Goal: Check status: Check status

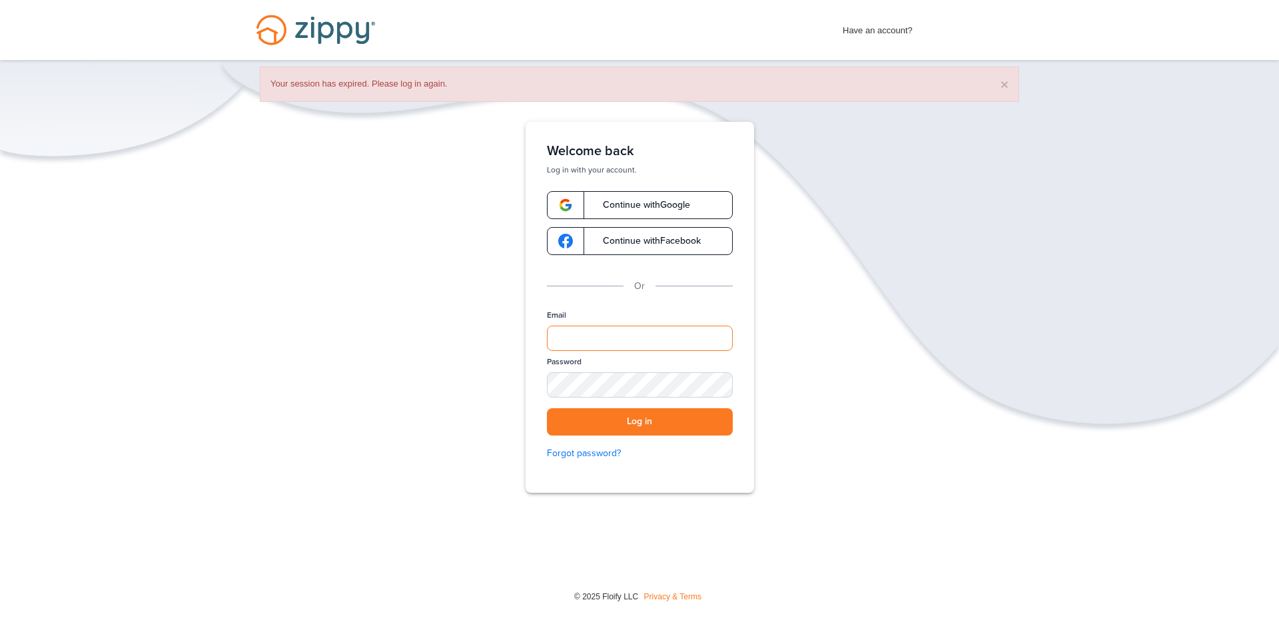
click at [600, 338] on input "Email" at bounding box center [640, 338] width 186 height 25
type input "**********"
click at [632, 420] on button "Log in" at bounding box center [640, 421] width 186 height 27
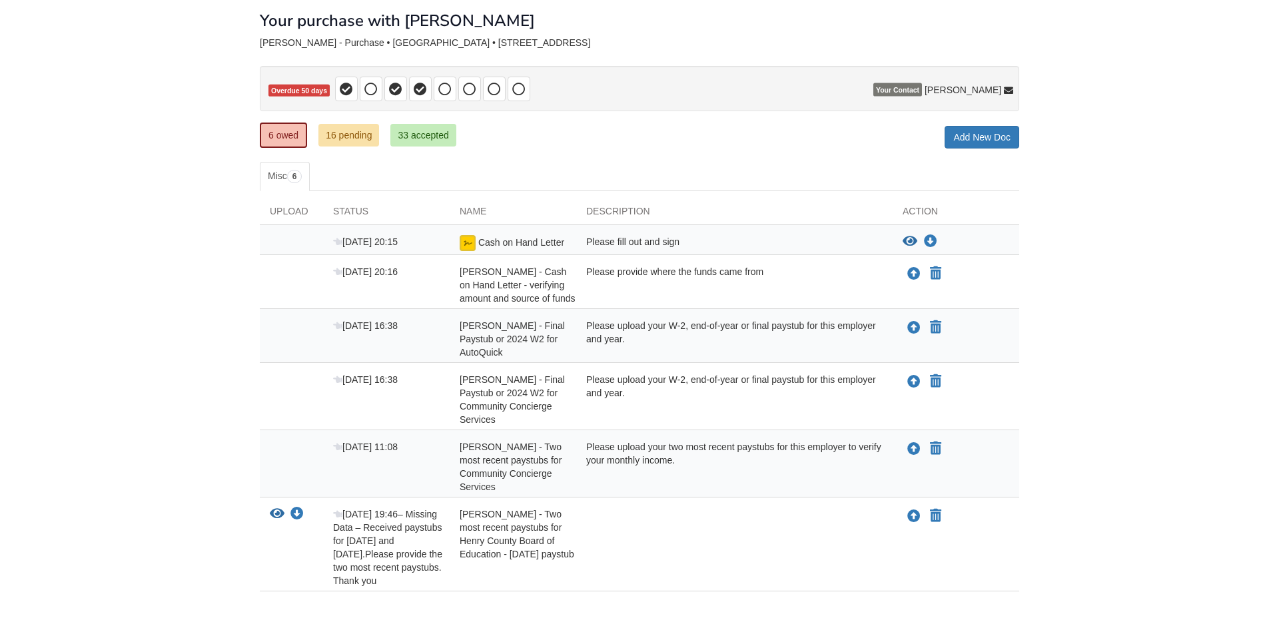
scroll to position [67, 0]
click at [413, 139] on link "33 accepted" at bounding box center [422, 136] width 65 height 23
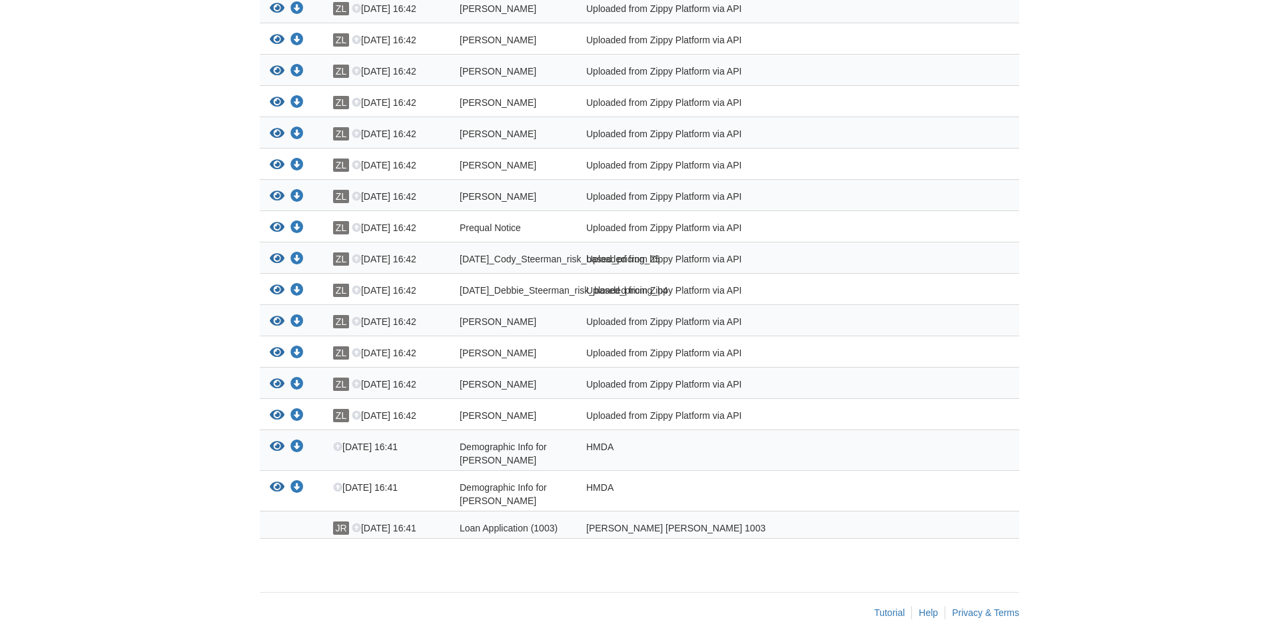
scroll to position [992, 0]
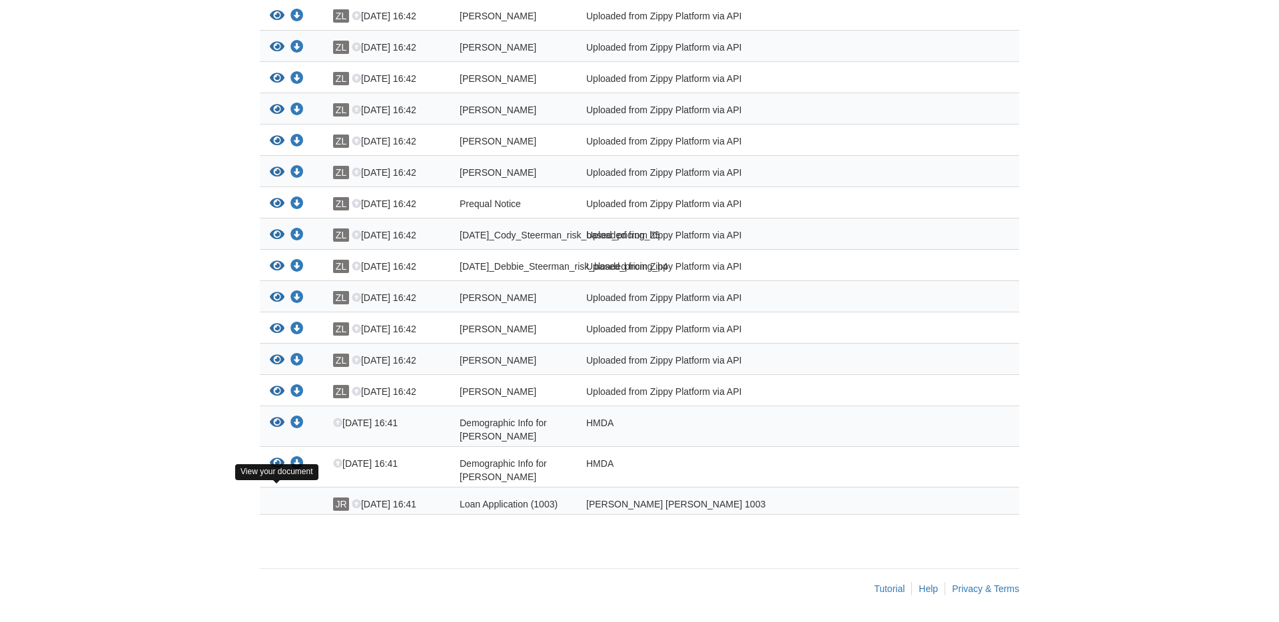
click at [281, 458] on icon "View Demographic Info for Cody Lee Steerman" at bounding box center [277, 463] width 15 height 13
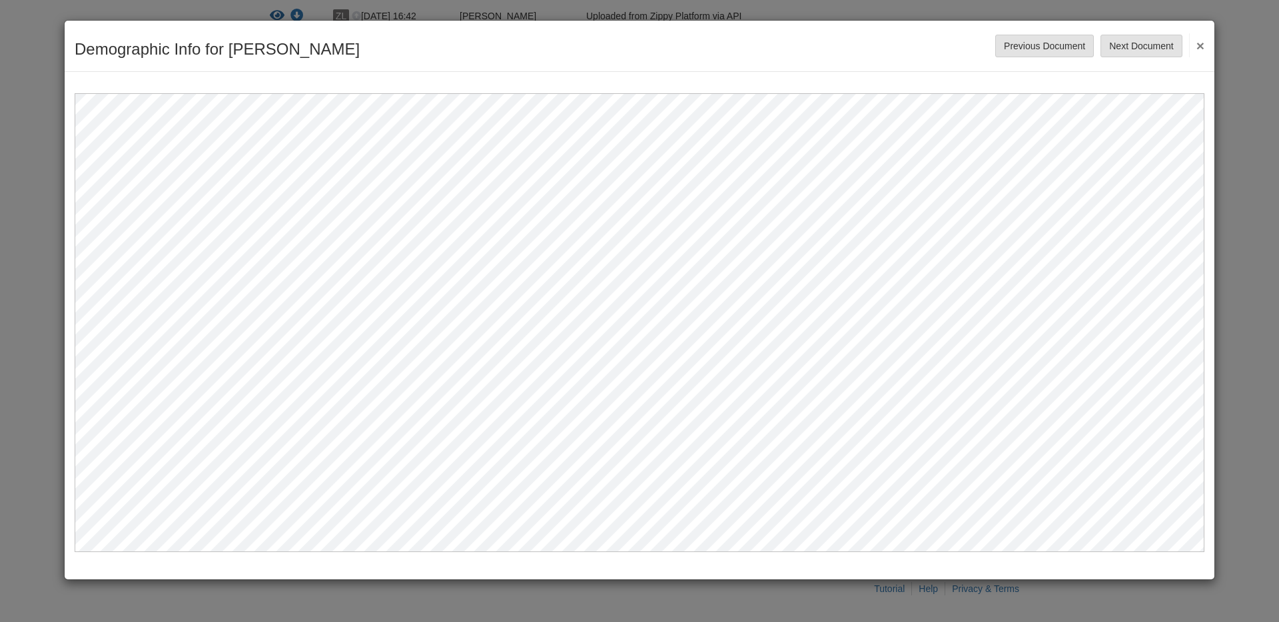
click at [1205, 43] on div "Demographic Info for [PERSON_NAME] Save Cancel Previous Document Next Document ×" at bounding box center [640, 46] width 1150 height 51
click at [1201, 45] on button "×" at bounding box center [1196, 45] width 15 height 24
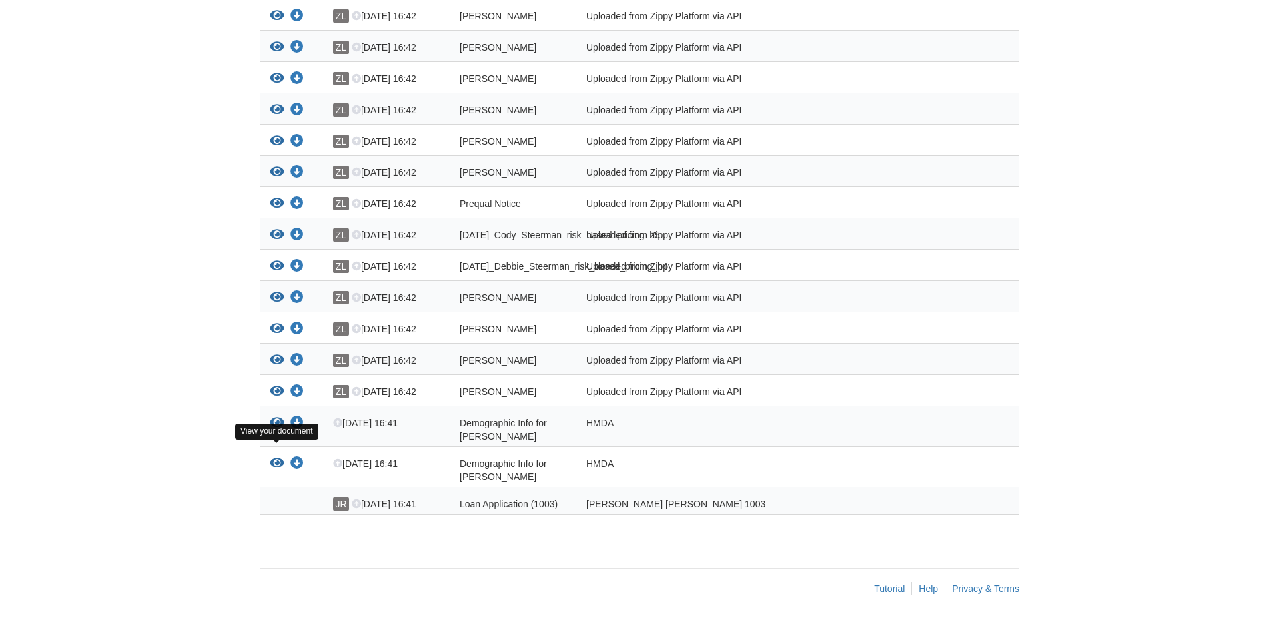
click at [277, 423] on icon "View Demographic Info for Debbie Lynn Steerman" at bounding box center [277, 422] width 15 height 13
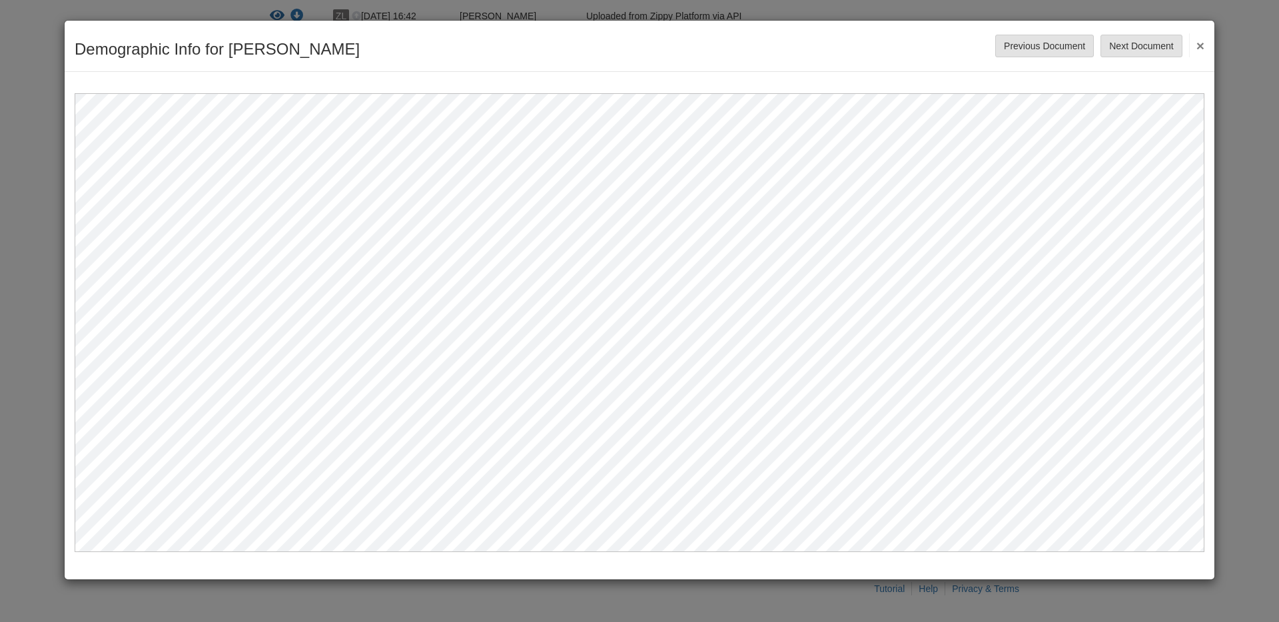
click at [1199, 45] on button "×" at bounding box center [1196, 45] width 15 height 24
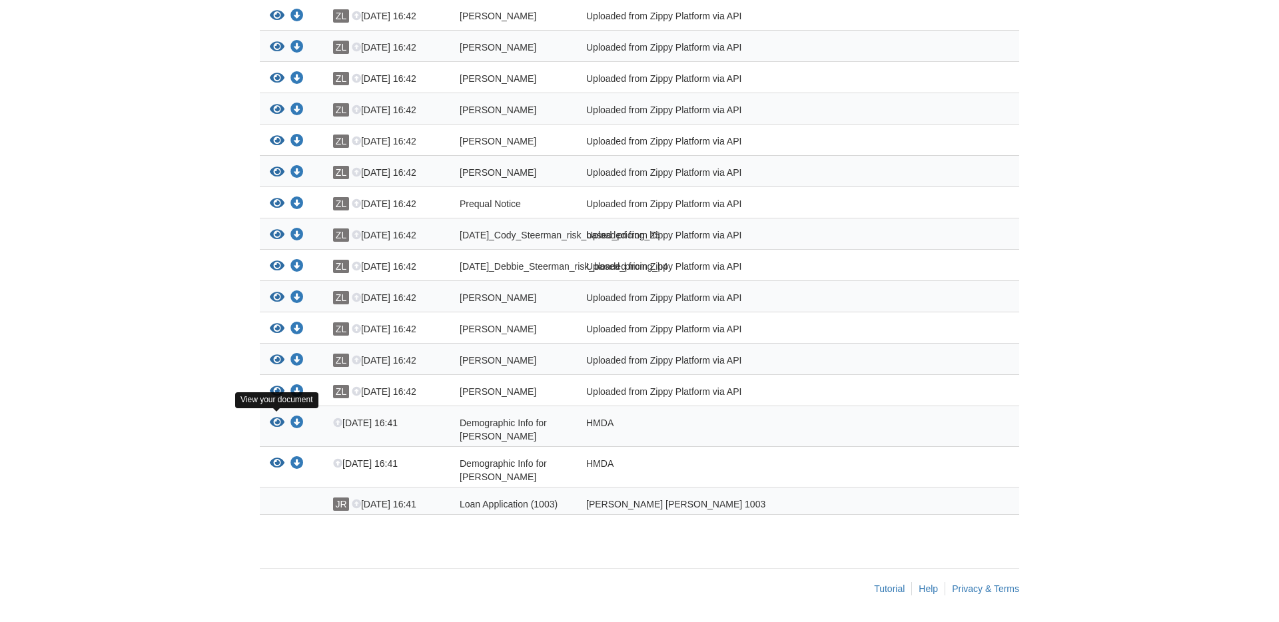
click at [277, 389] on icon "View Debbie_Steerman_credit_authorization" at bounding box center [277, 391] width 15 height 13
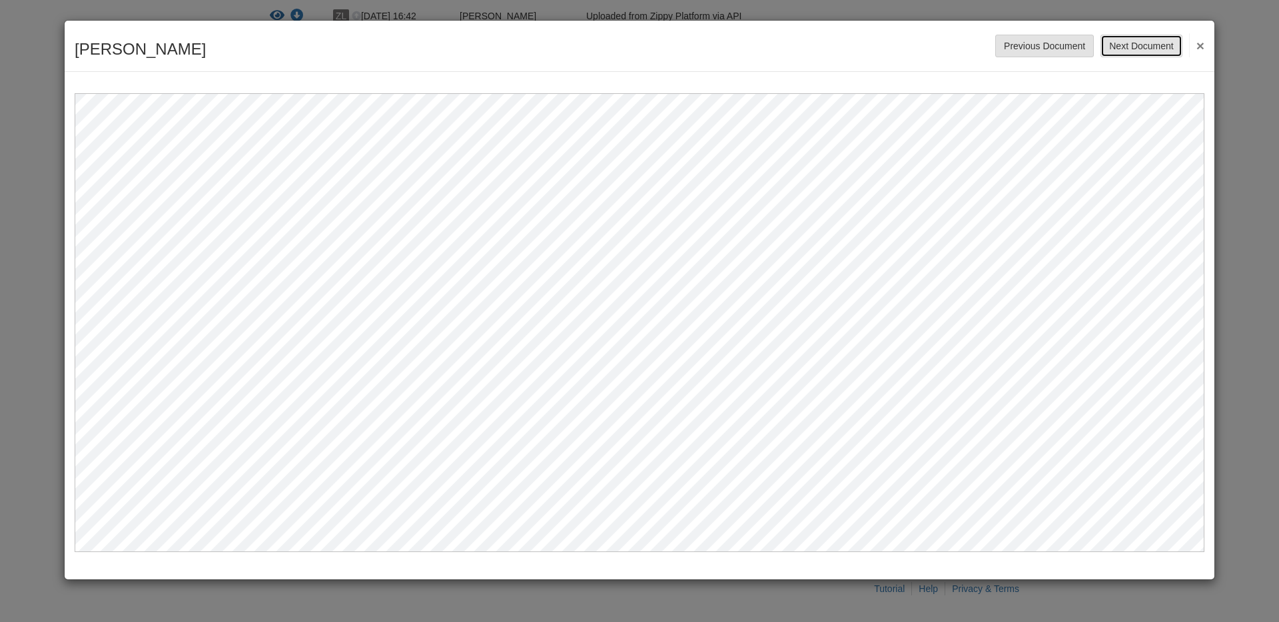
click at [1142, 40] on button "Next Document" at bounding box center [1141, 46] width 81 height 23
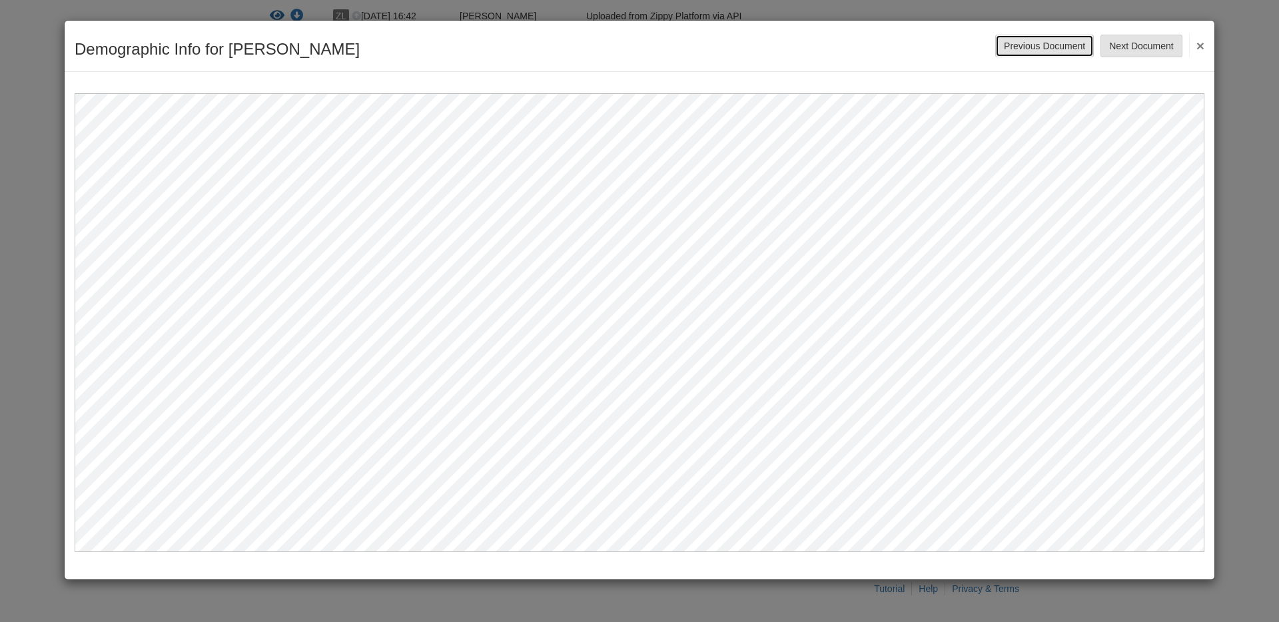
click at [1079, 45] on button "Previous Document" at bounding box center [1044, 46] width 99 height 23
click at [1078, 54] on button "Previous Document" at bounding box center [1044, 46] width 99 height 23
click at [1089, 88] on div at bounding box center [640, 312] width 1150 height 480
click at [1197, 43] on button "×" at bounding box center [1196, 45] width 15 height 24
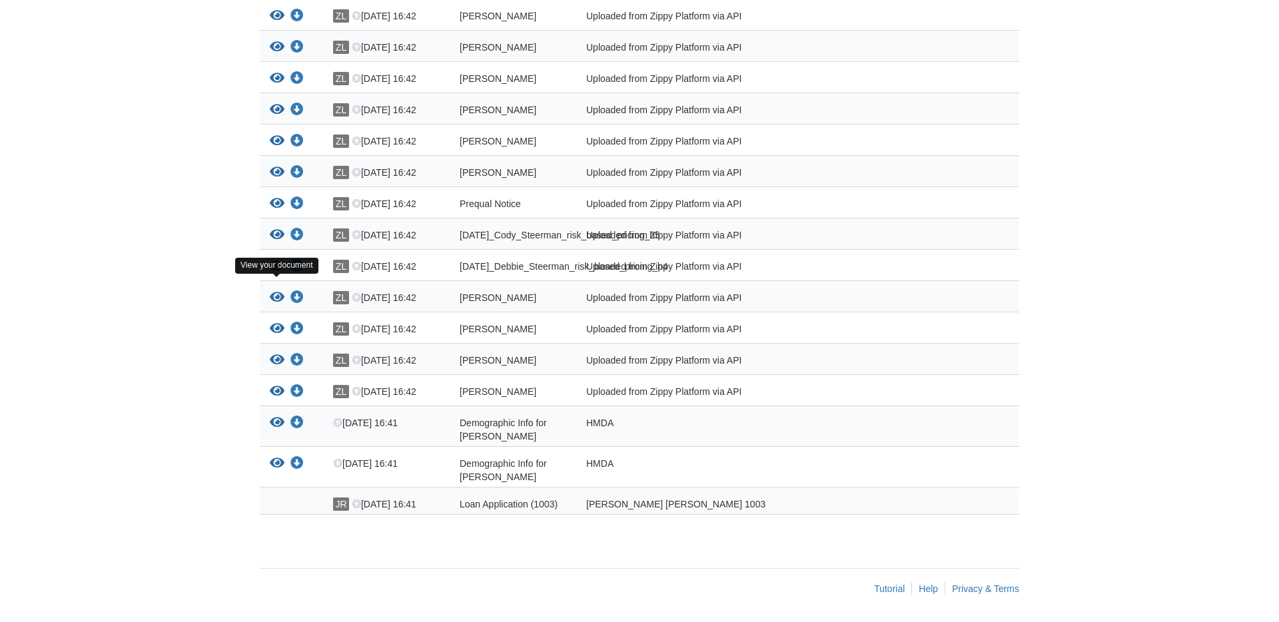
click at [275, 260] on icon "View 07-03-2025_Debbie_Steerman_risk_based_pricing_h4" at bounding box center [277, 266] width 15 height 13
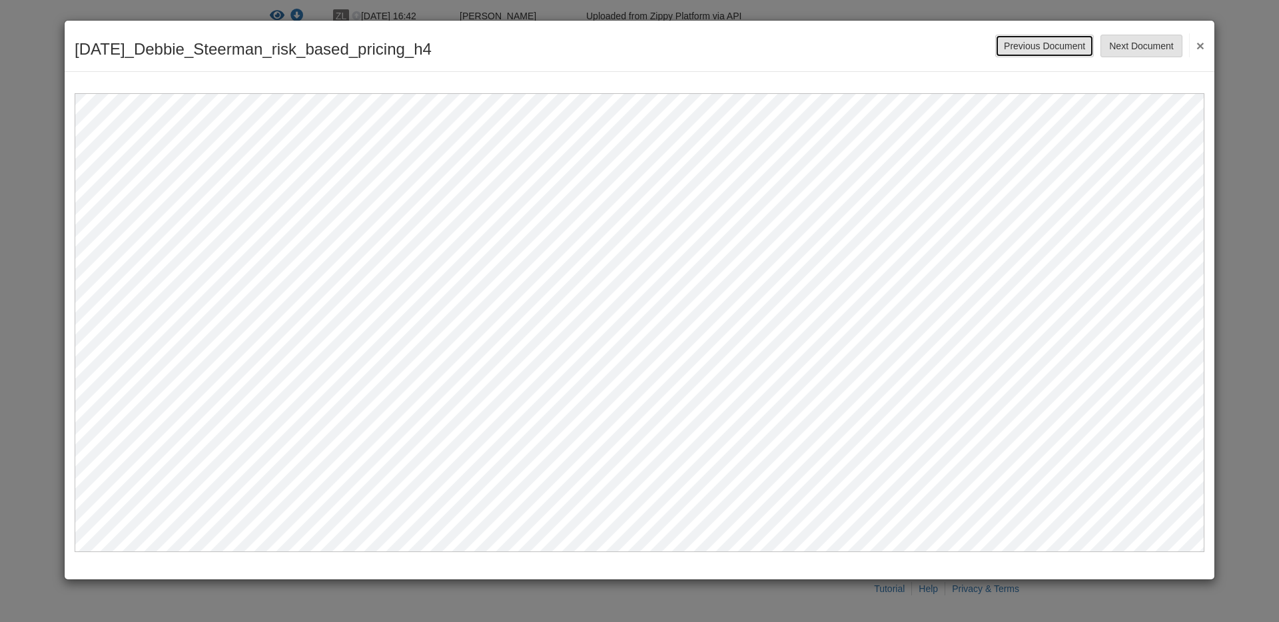
click at [1055, 47] on button "Previous Document" at bounding box center [1044, 46] width 99 height 23
click at [1061, 45] on button "Previous Document" at bounding box center [1044, 46] width 99 height 23
click at [1066, 47] on button "Previous Document" at bounding box center [1044, 46] width 99 height 23
click at [1203, 43] on button "×" at bounding box center [1196, 45] width 15 height 24
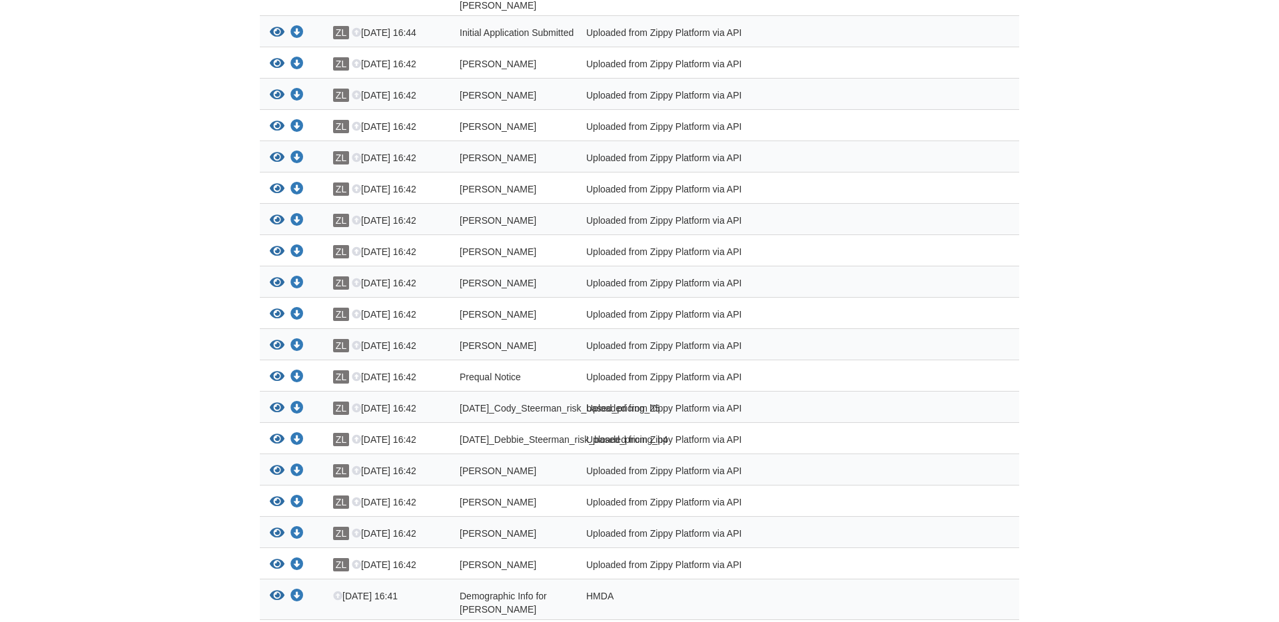
scroll to position [790, 0]
click at [279, 197] on icon "View Cody_Steerman_credit_authorization" at bounding box center [277, 190] width 15 height 13
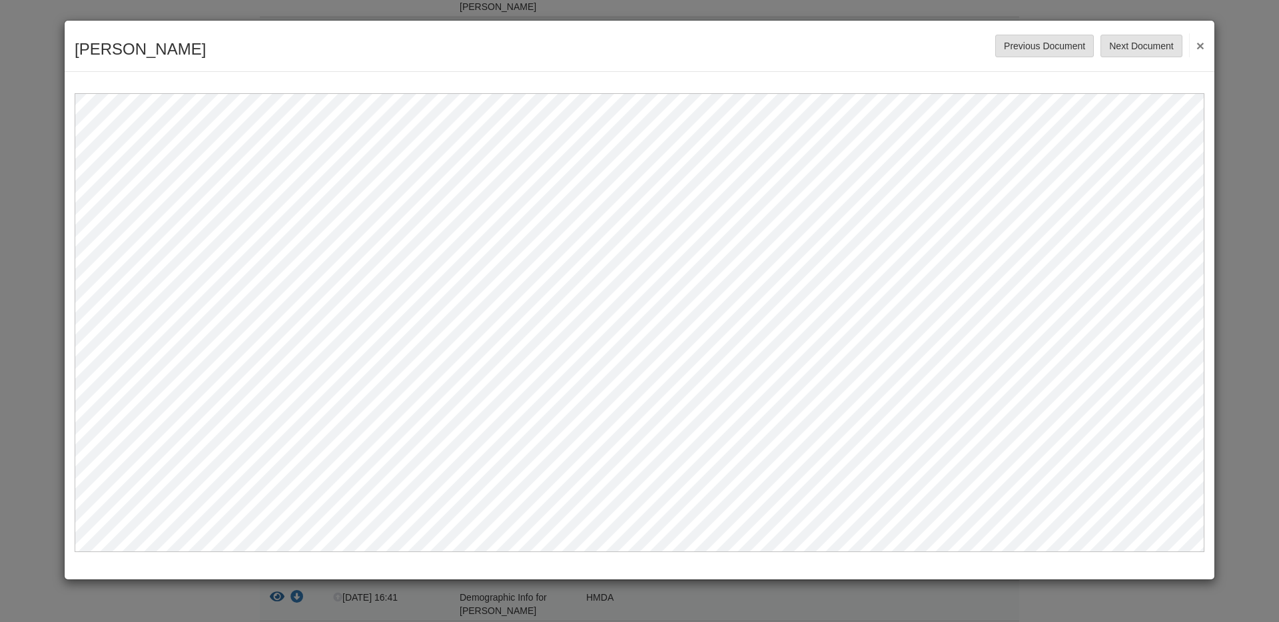
click at [1198, 47] on button "×" at bounding box center [1196, 45] width 15 height 24
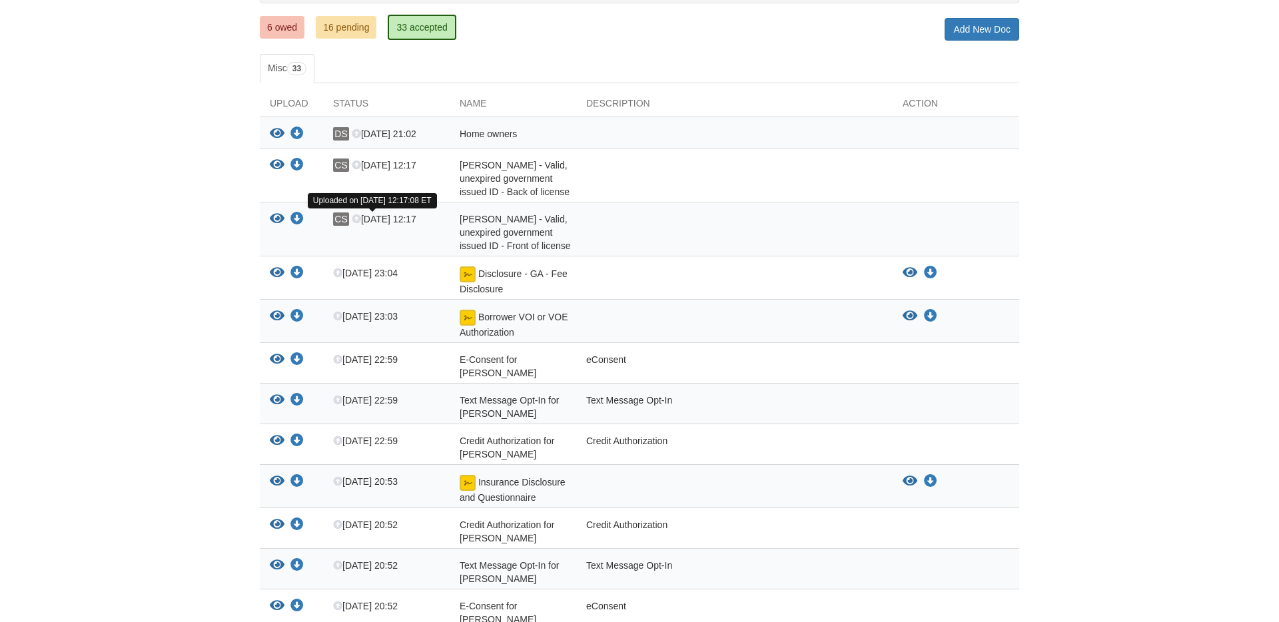
scroll to position [0, 0]
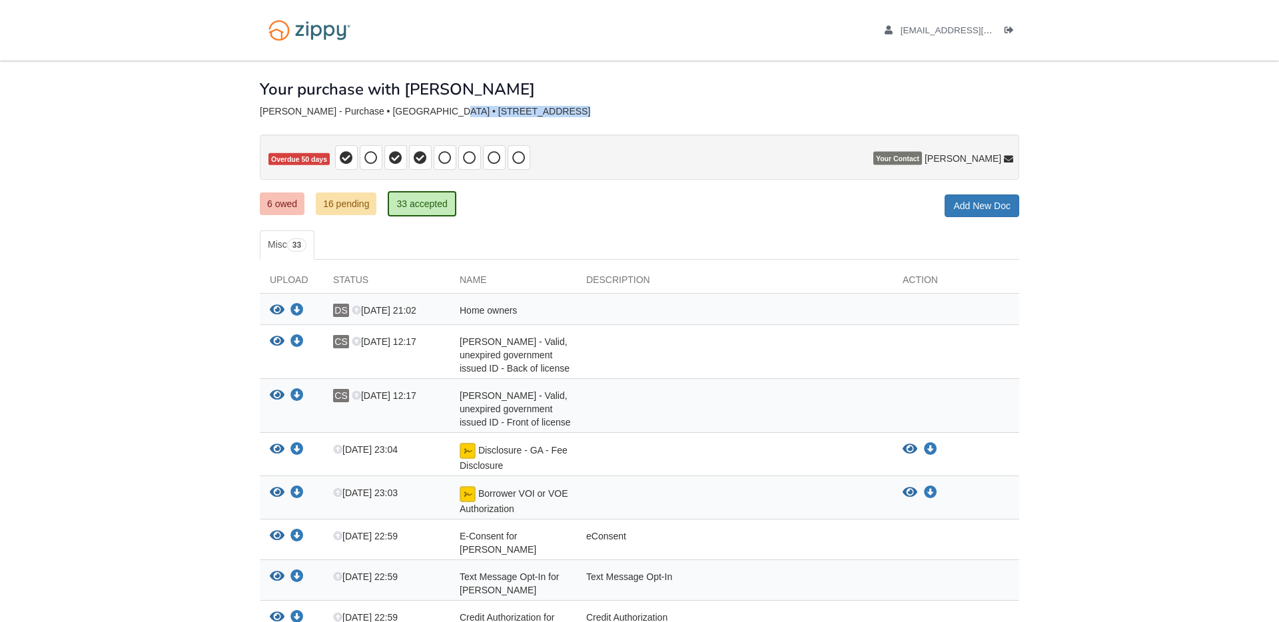
drag, startPoint x: 404, startPoint y: 109, endPoint x: 576, endPoint y: 119, distance: 172.2
copy div "[STREET_ADDRESS]"
